Goal: Task Accomplishment & Management: Manage account settings

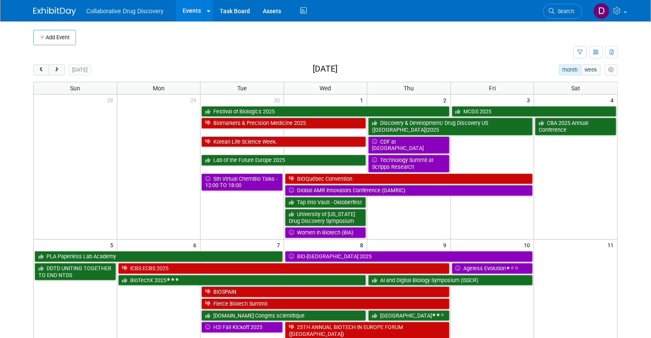
click at [565, 16] on link "Search" at bounding box center [562, 11] width 39 height 15
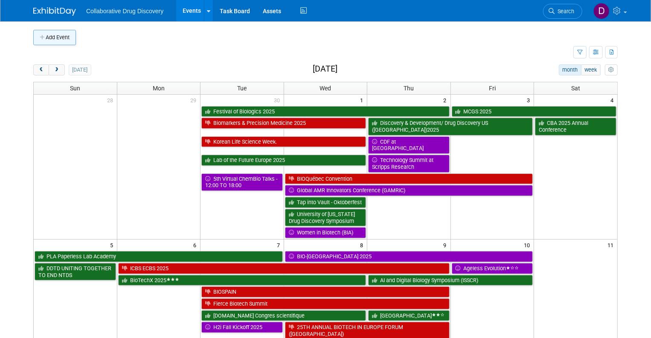
click at [45, 38] on button "Add Event" at bounding box center [54, 37] width 43 height 15
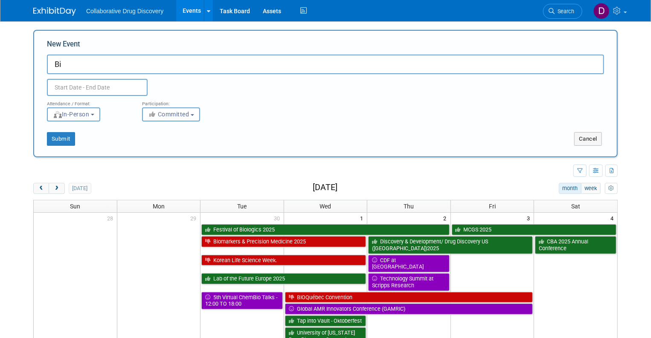
type input "B"
type input "Biotech X USA 2026"
click at [119, 91] on input "text" at bounding box center [97, 87] width 101 height 17
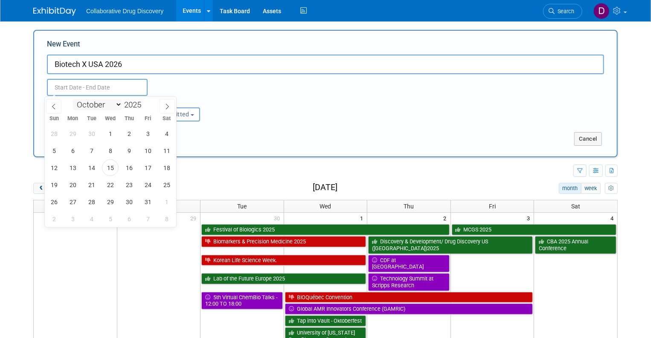
click at [116, 102] on select "January February March April May June July August September October November De…" at bounding box center [97, 104] width 49 height 11
select select "8"
click at [73, 99] on select "January February March April May June July August September October November De…" at bounding box center [97, 104] width 49 height 11
click at [146, 100] on span at bounding box center [145, 102] width 6 height 5
type input "2026"
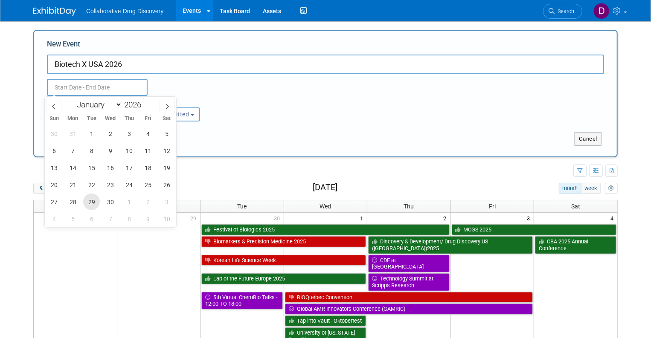
click at [91, 203] on span "29" at bounding box center [91, 202] width 17 height 17
click at [107, 202] on span "30" at bounding box center [110, 202] width 17 height 17
type input "[DATE] to [DATE]"
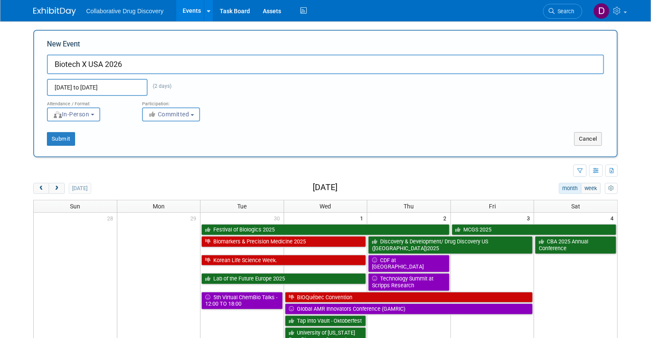
click at [268, 125] on div "Submit Cancel" at bounding box center [325, 133] width 570 height 24
click at [171, 117] on span "Committed" at bounding box center [168, 114] width 41 height 7
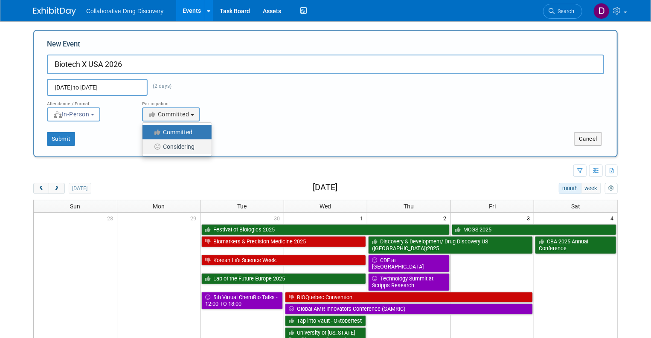
click at [173, 143] on label "Considering" at bounding box center [175, 146] width 56 height 11
click at [150, 144] on input "Considering" at bounding box center [148, 147] width 6 height 6
select select "2"
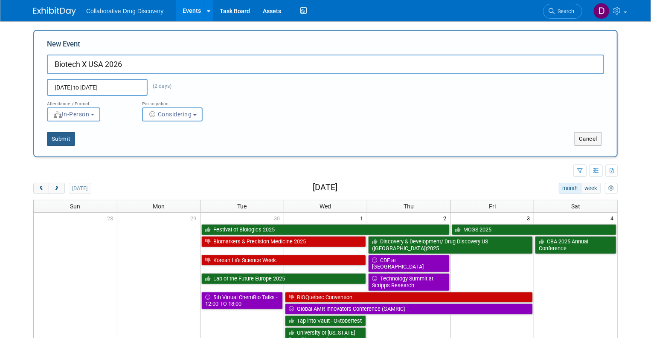
click at [61, 142] on button "Submit" at bounding box center [61, 139] width 28 height 14
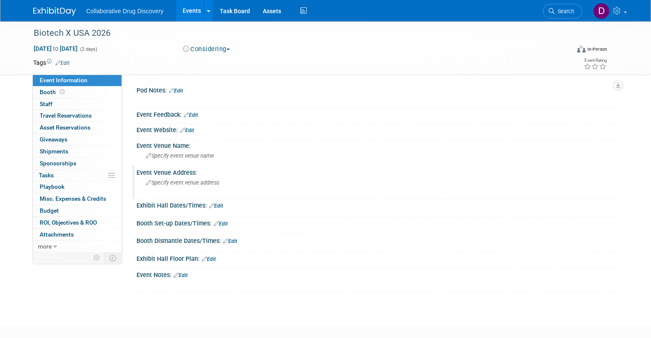
click at [177, 185] on span "Specify event venue address" at bounding box center [182, 182] width 73 height 6
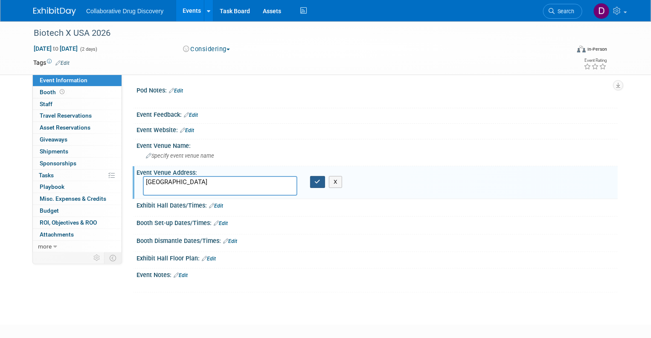
type textarea "Boston"
click at [312, 185] on button "button" at bounding box center [317, 182] width 15 height 12
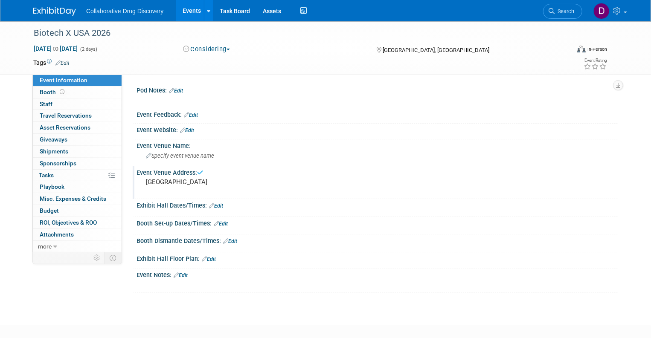
drag, startPoint x: 381, startPoint y: 222, endPoint x: 62, endPoint y: 80, distance: 349.0
click at [378, 220] on div "Booth Set-up Dates/Times: Edit" at bounding box center [376, 222] width 481 height 11
click at [64, 64] on link "Edit" at bounding box center [62, 63] width 14 height 6
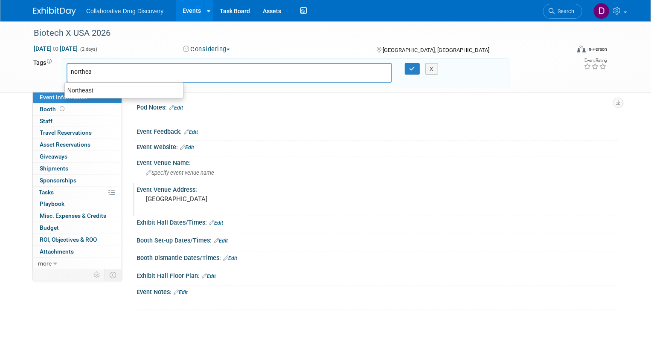
type input "northeas"
click at [119, 88] on div "Northeast" at bounding box center [123, 90] width 119 height 12
type input "Northeast"
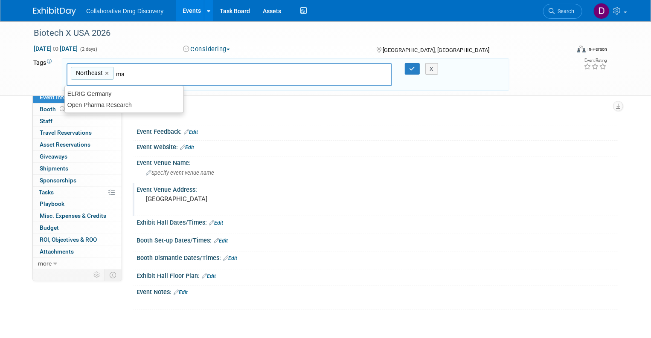
type input "m"
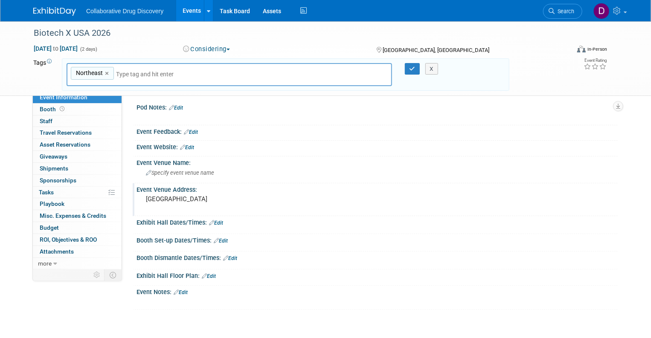
click at [431, 67] on div "X" at bounding box center [434, 69] width 25 height 12
click at [415, 68] on icon "button" at bounding box center [412, 69] width 6 height 6
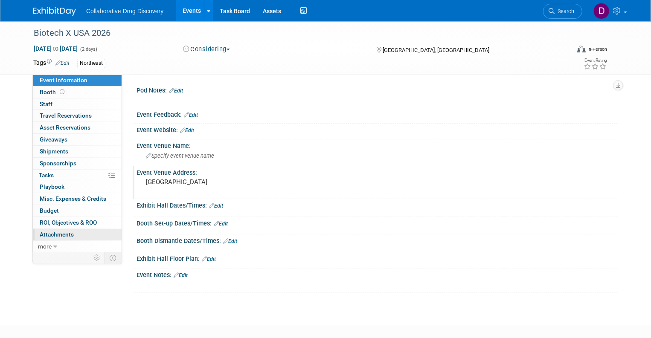
click at [49, 237] on span "Attachments 0" at bounding box center [57, 234] width 34 height 7
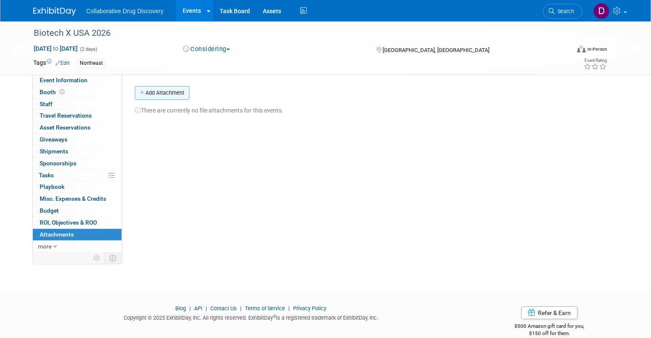
click at [161, 92] on button "Add Attachment" at bounding box center [162, 93] width 55 height 14
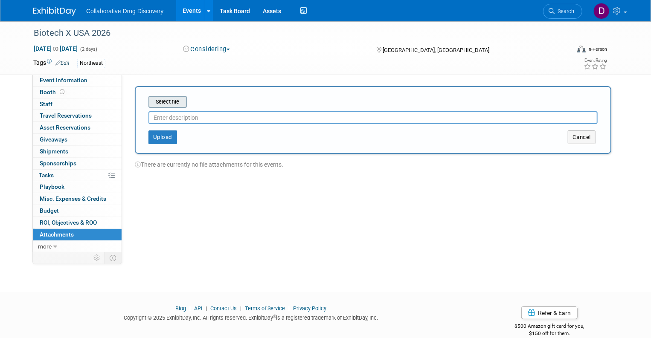
click at [165, 105] on input "file" at bounding box center [134, 102] width 101 height 10
click at [73, 77] on span "Event Information" at bounding box center [64, 80] width 48 height 7
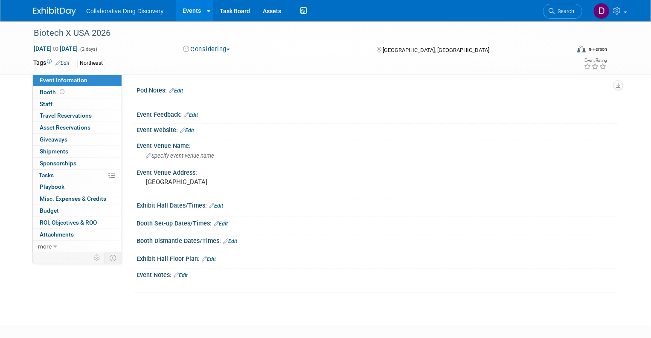
click at [62, 63] on link "Edit" at bounding box center [62, 63] width 14 height 6
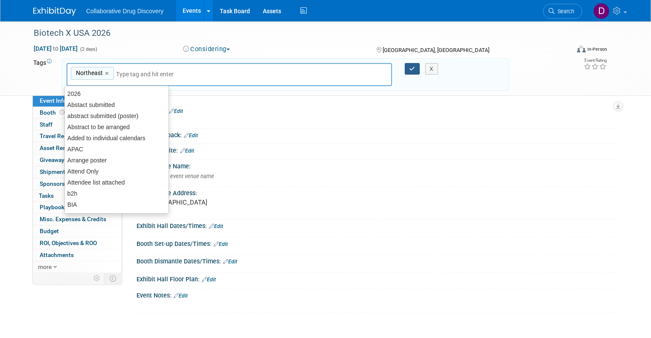
click at [415, 70] on icon "button" at bounding box center [412, 69] width 6 height 6
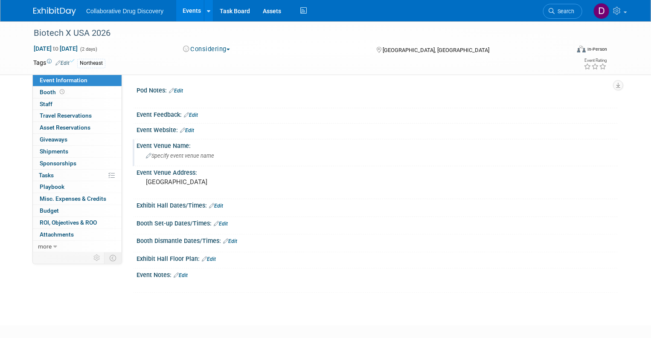
drag, startPoint x: 367, startPoint y: 140, endPoint x: 364, endPoint y: 132, distance: 8.6
click at [367, 140] on div "Event Venue Name:" at bounding box center [376, 144] width 481 height 11
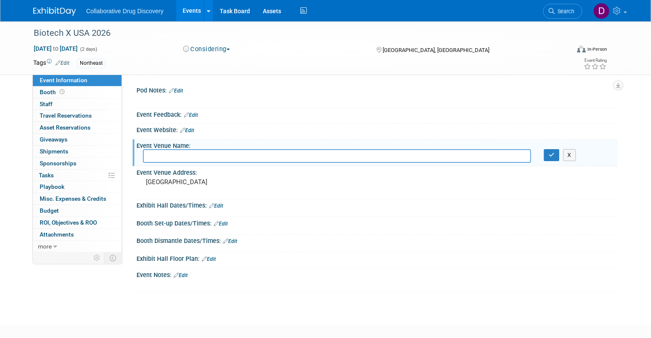
click at [286, 136] on div at bounding box center [376, 135] width 481 height 3
click at [252, 121] on div "Event Feedback: Edit" at bounding box center [375, 116] width 485 height 16
click at [178, 90] on link "Edit" at bounding box center [176, 91] width 14 height 6
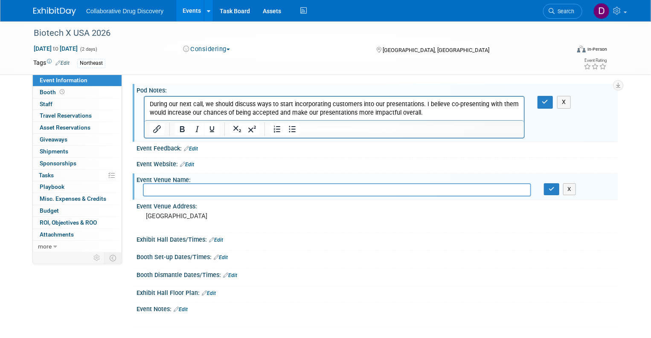
click at [397, 113] on p "During our next call, we should discuss ways to start incorporating customers i…" at bounding box center [333, 108] width 369 height 17
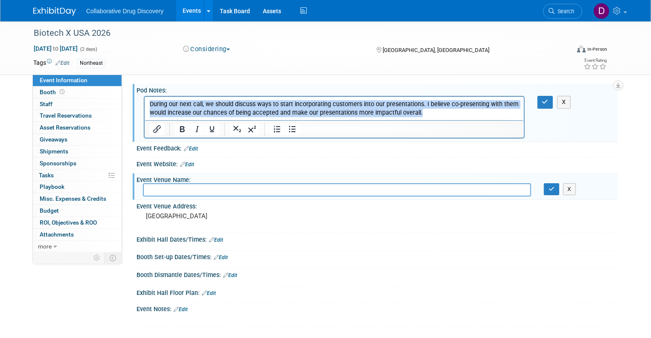
click at [397, 113] on p "During our next call, we should discuss ways to start incorporating customers i…" at bounding box center [333, 108] width 369 height 17
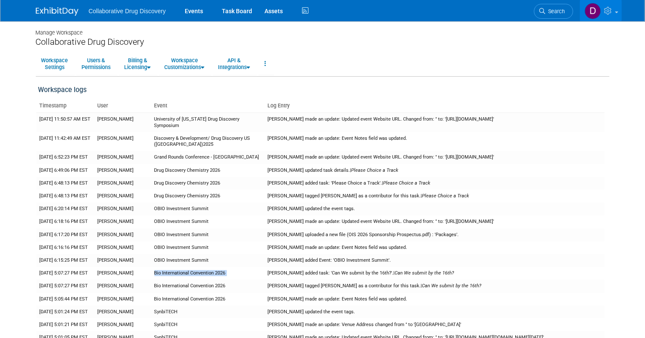
click at [64, 13] on img at bounding box center [57, 11] width 43 height 9
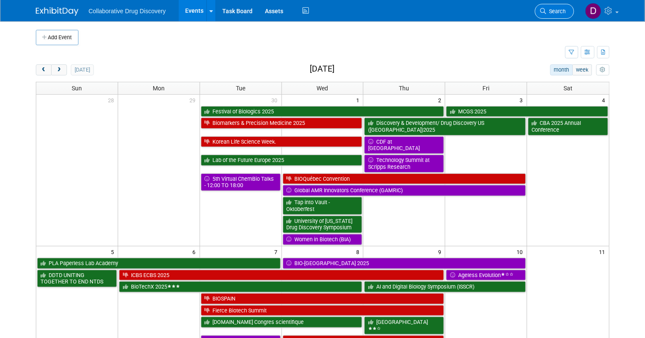
click at [544, 8] on link "Search" at bounding box center [554, 11] width 39 height 15
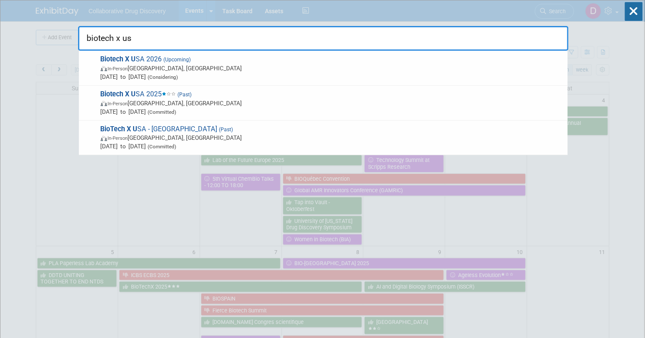
type input "biotech x usa"
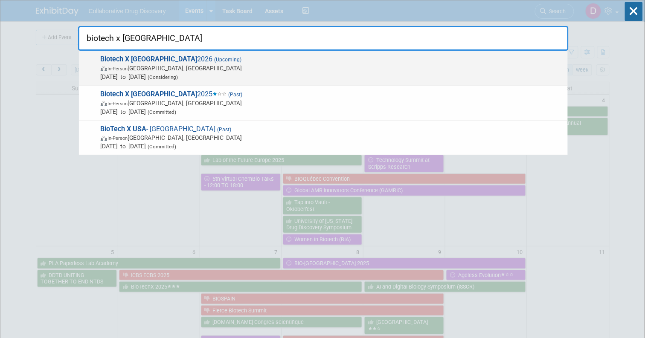
click at [238, 65] on span "In-Person Boston, MA" at bounding box center [332, 68] width 463 height 9
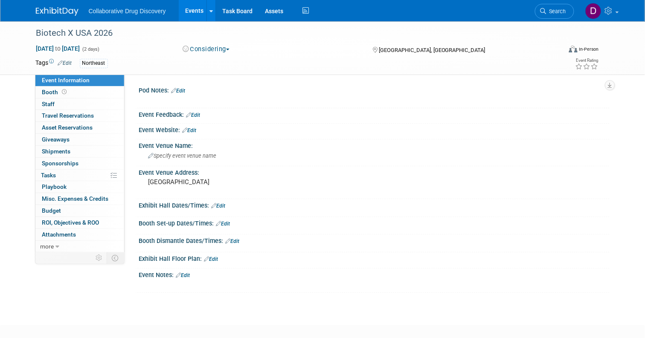
scroll to position [45, 0]
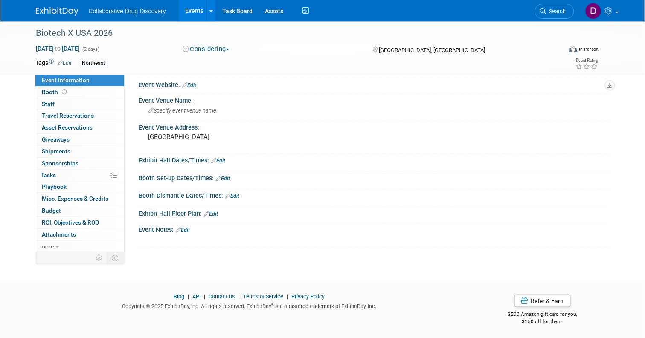
click at [179, 230] on link "Edit" at bounding box center [183, 230] width 14 height 6
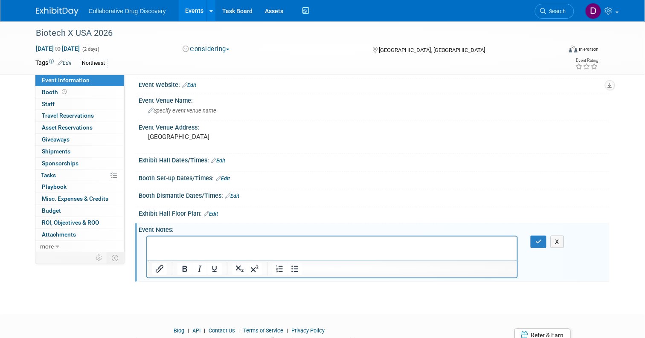
scroll to position [0, 0]
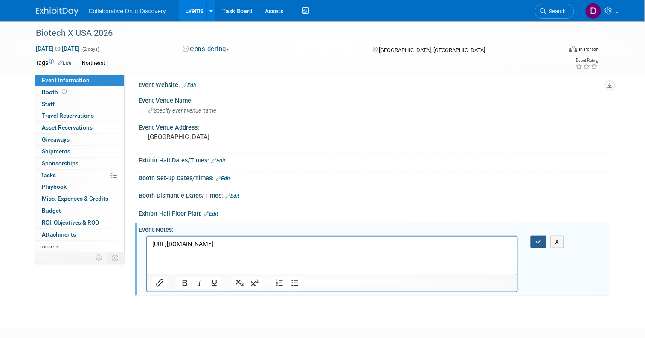
click at [535, 240] on button "button" at bounding box center [538, 242] width 16 height 12
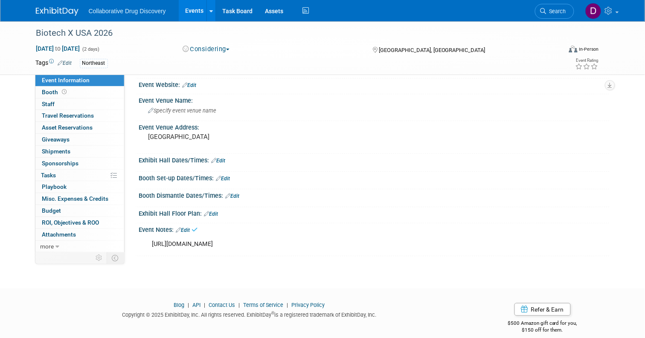
scroll to position [80, 0]
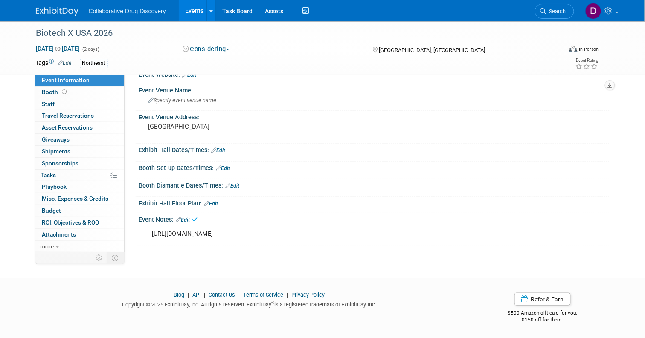
click at [303, 226] on div "[URL][DOMAIN_NAME]" at bounding box center [332, 234] width 372 height 17
copy div "[URL][DOMAIN_NAME]"
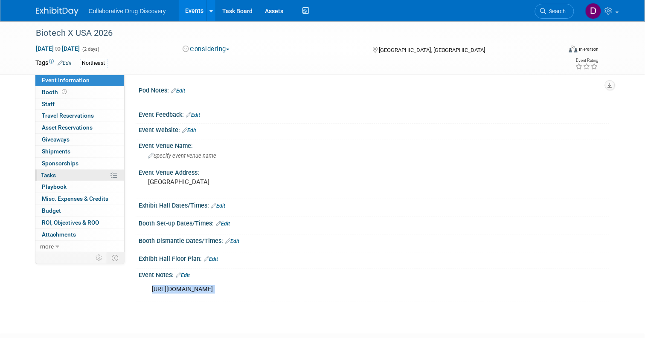
click at [50, 172] on span "Tasks 0%" at bounding box center [48, 175] width 15 height 7
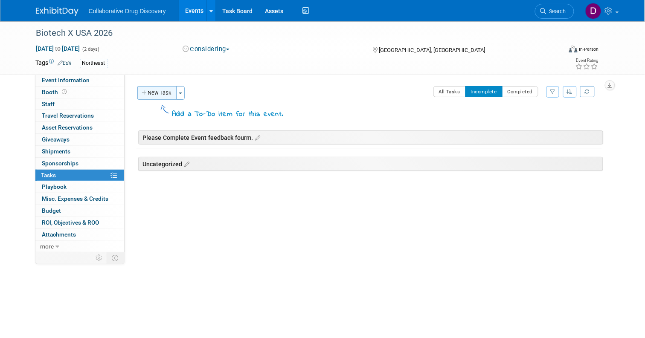
click at [159, 93] on button "New Task" at bounding box center [156, 93] width 39 height 14
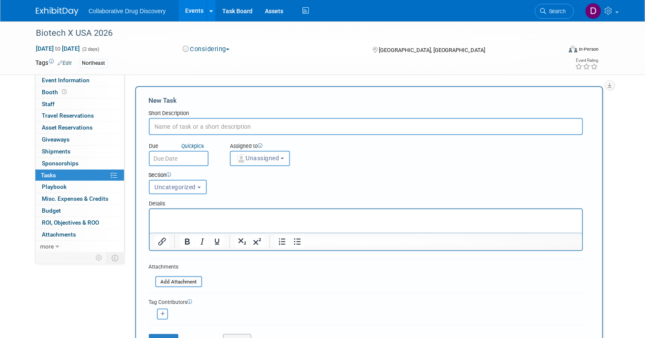
click at [172, 218] on p "Rich Text Area. Press ALT-0 for help." at bounding box center [365, 216] width 422 height 9
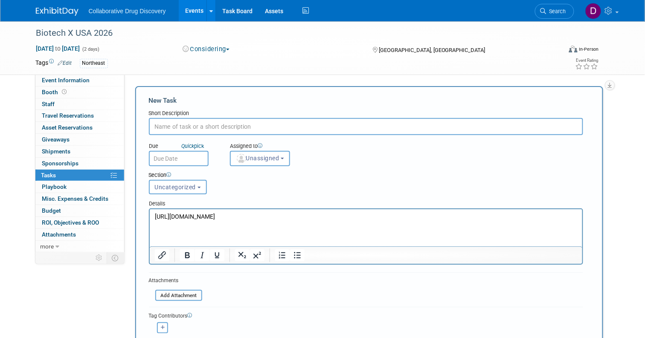
click at [185, 126] on input "text" at bounding box center [366, 126] width 434 height 17
type input "M"
type input "F"
type input "Application to Present"
drag, startPoint x: 167, startPoint y: 211, endPoint x: 129, endPoint y: 211, distance: 38.4
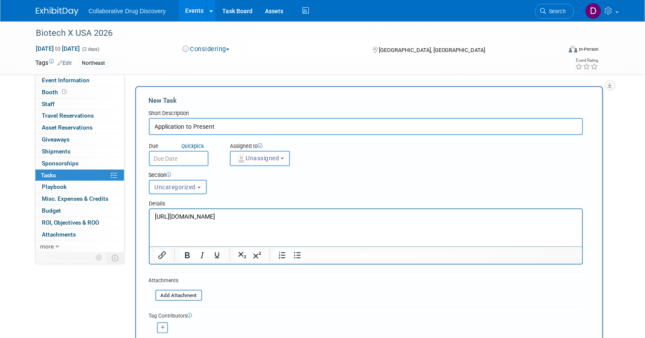
click at [149, 211] on html "[URL][DOMAIN_NAME]" at bounding box center [365, 215] width 432 height 12
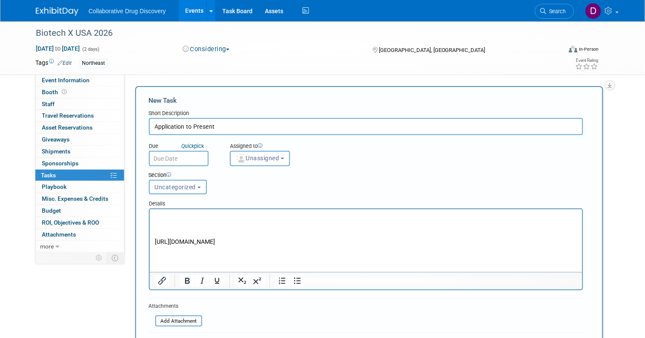
click at [163, 215] on p "Rich Text Area. Press ALT-0 for help." at bounding box center [365, 216] width 422 height 9
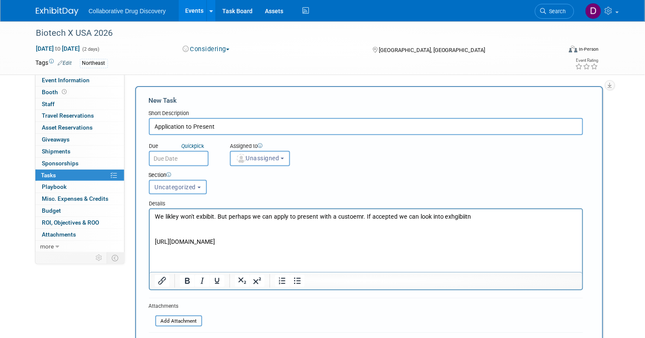
click at [457, 217] on p "We likley won't exbibit. But perhaps we can apply to present with a custoemr. I…" at bounding box center [365, 216] width 422 height 9
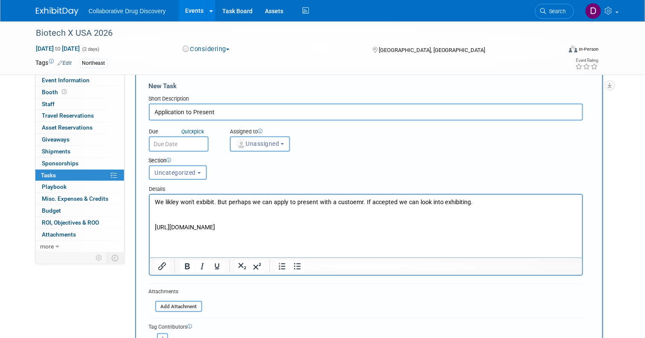
scroll to position [10, 0]
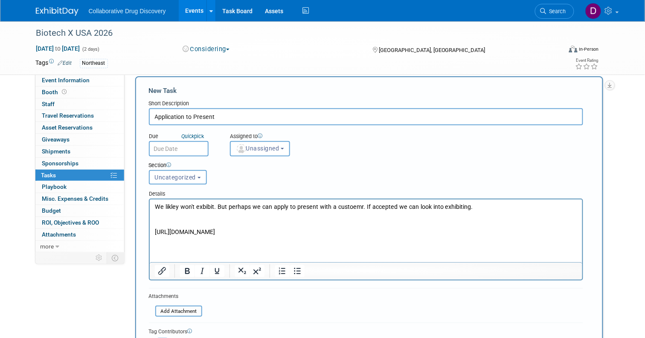
click at [348, 206] on p "We likley won't exbibit. But perhaps we can apply to present with a custoemr. I…" at bounding box center [365, 206] width 422 height 9
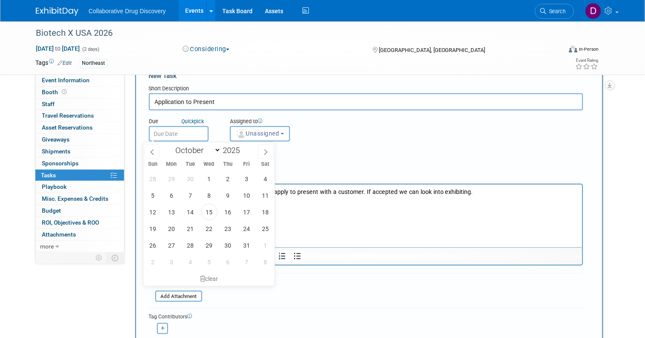
click at [197, 132] on input "text" at bounding box center [179, 133] width 60 height 15
click at [217, 149] on select "January February March April May June July August September October November De…" at bounding box center [196, 150] width 49 height 11
select select "10"
click at [172, 145] on select "January February March April May June July August September October November De…" at bounding box center [196, 150] width 49 height 11
click at [149, 259] on span "30" at bounding box center [153, 262] width 17 height 17
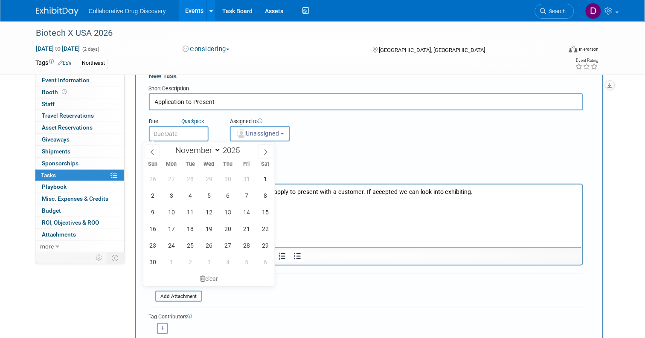
type input "[DATE]"
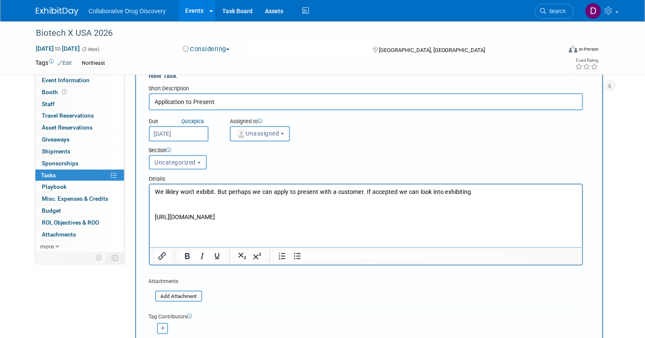
click at [342, 133] on div "Due Quick pick [DATE] Assigned to <img src="[URL][DOMAIN_NAME]" style="width: 2…" at bounding box center [365, 125] width 447 height 31
click at [284, 129] on button "Unassigned" at bounding box center [260, 133] width 61 height 15
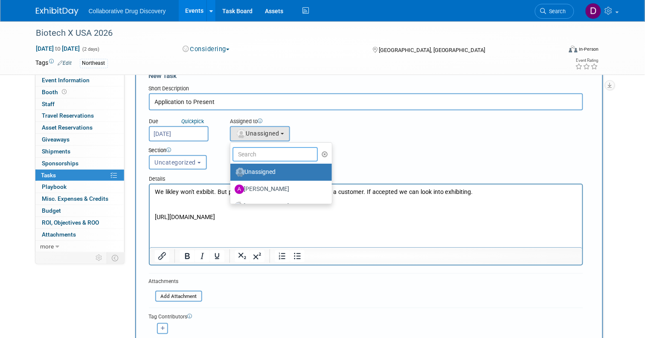
click at [266, 152] on input "text" at bounding box center [274, 154] width 85 height 14
type input "[PERSON_NAME]"
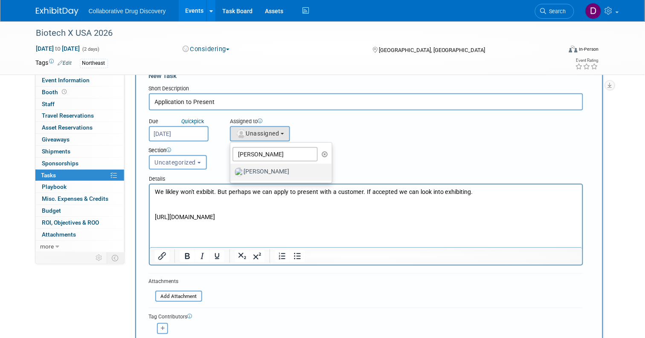
click at [260, 170] on label "[PERSON_NAME]" at bounding box center [278, 172] width 89 height 14
click at [231, 170] on input "[PERSON_NAME]" at bounding box center [229, 171] width 6 height 6
select select "de387722-4f23-4ea9-91fe-d2313076a69c"
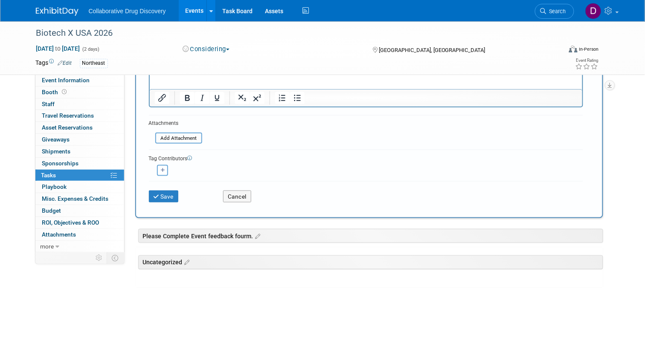
scroll to position [178, 0]
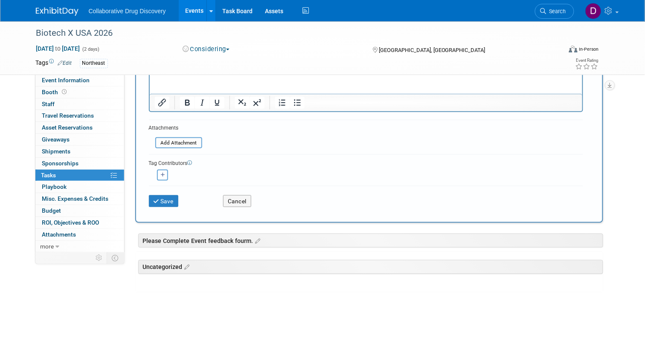
click at [160, 176] on button "button" at bounding box center [162, 175] width 11 height 11
select select
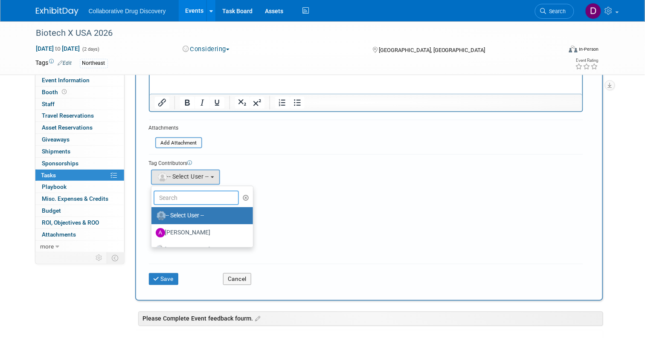
click at [191, 197] on input "text" at bounding box center [195, 198] width 85 height 14
type input "[PERSON_NAME]"
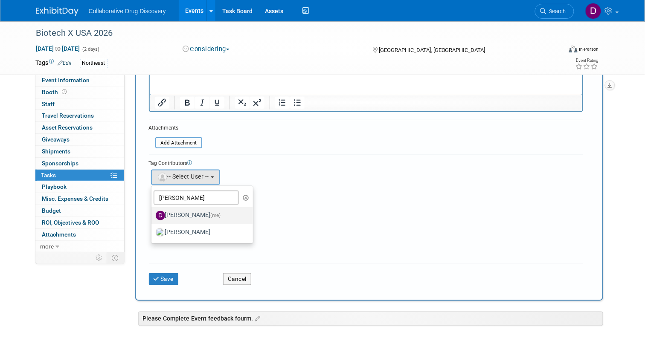
click at [181, 217] on label "[PERSON_NAME] (me)" at bounding box center [200, 216] width 89 height 14
click at [153, 217] on input "[PERSON_NAME] (me)" at bounding box center [150, 215] width 6 height 6
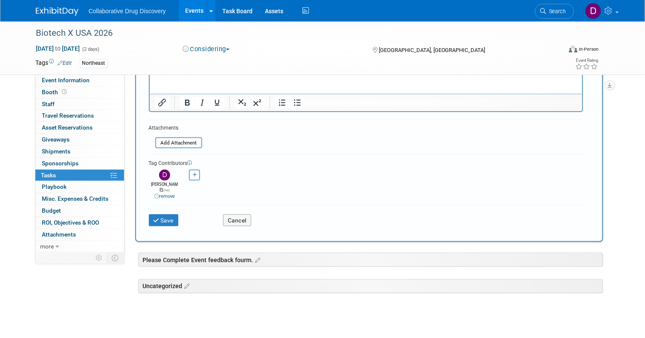
click at [321, 184] on div "[PERSON_NAME] remove [PERSON_NAME] remove" at bounding box center [366, 184] width 434 height 32
click at [155, 216] on button "Save" at bounding box center [164, 220] width 30 height 12
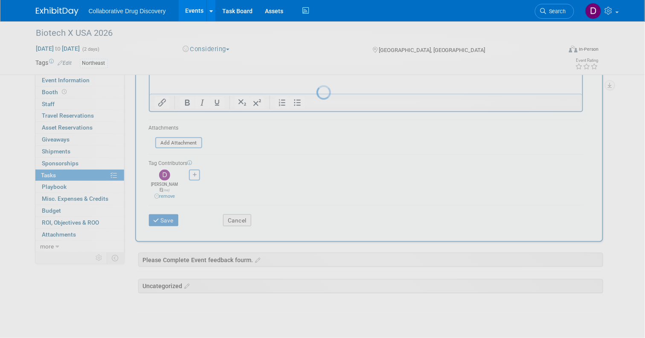
scroll to position [0, 0]
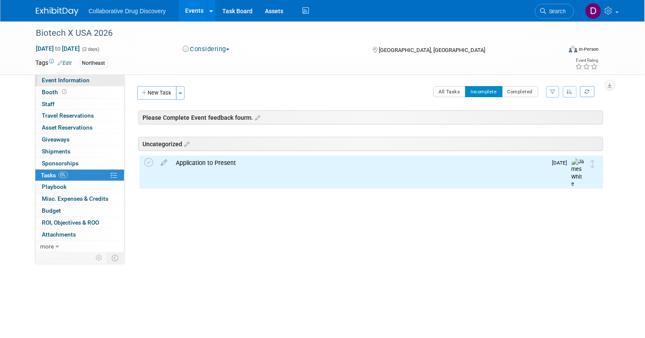
click at [78, 79] on span "Event Information" at bounding box center [66, 80] width 48 height 7
